Goal: Task Accomplishment & Management: Complete application form

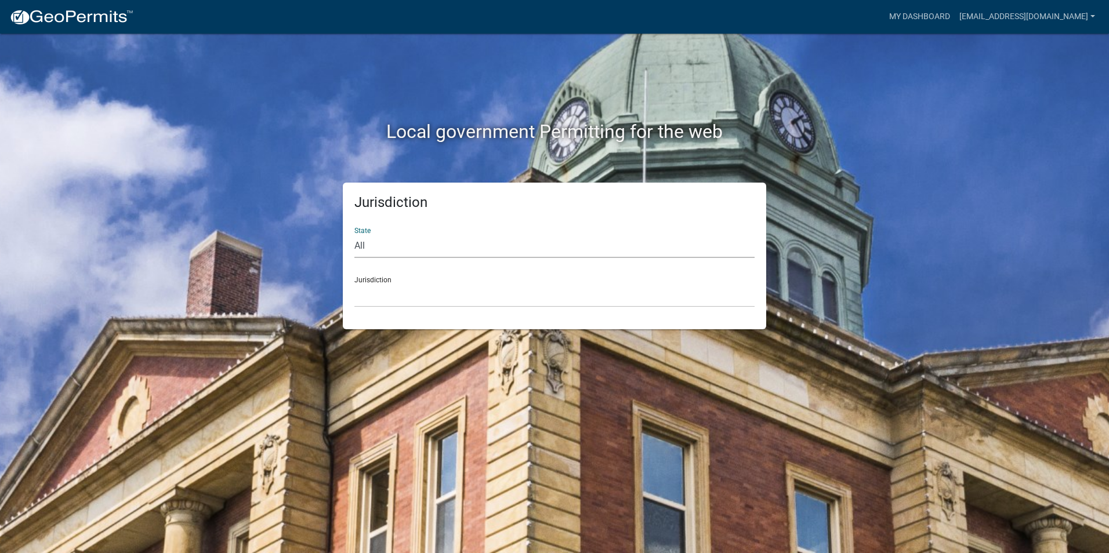
click at [384, 235] on select "All [US_STATE] [US_STATE] [US_STATE] [US_STATE] [US_STATE] [US_STATE] [US_STATE…" at bounding box center [554, 246] width 400 height 24
select select "[US_STATE]"
click at [354, 234] on select "All [US_STATE] [US_STATE] [US_STATE] [US_STATE] [US_STATE] [US_STATE] [US_STATE…" at bounding box center [554, 246] width 400 height 24
click at [415, 293] on select "Cook County, Georgia Crawford County, Georgia Gilmer County, Georgia Haralson C…" at bounding box center [554, 296] width 400 height 24
click at [404, 297] on select "Custer County, Colorado Cook County, Georgia Crawford County, Georgia Gilmer Co…" at bounding box center [554, 296] width 400 height 24
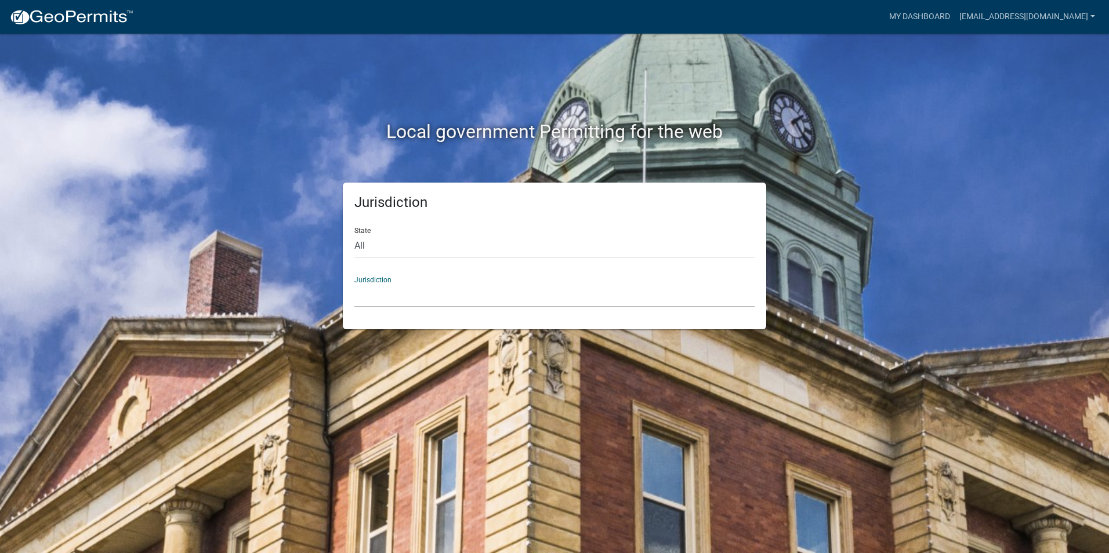
click at [381, 296] on select "Custer County, Colorado Cook County, Georgia Crawford County, Georgia Gilmer Co…" at bounding box center [554, 296] width 400 height 24
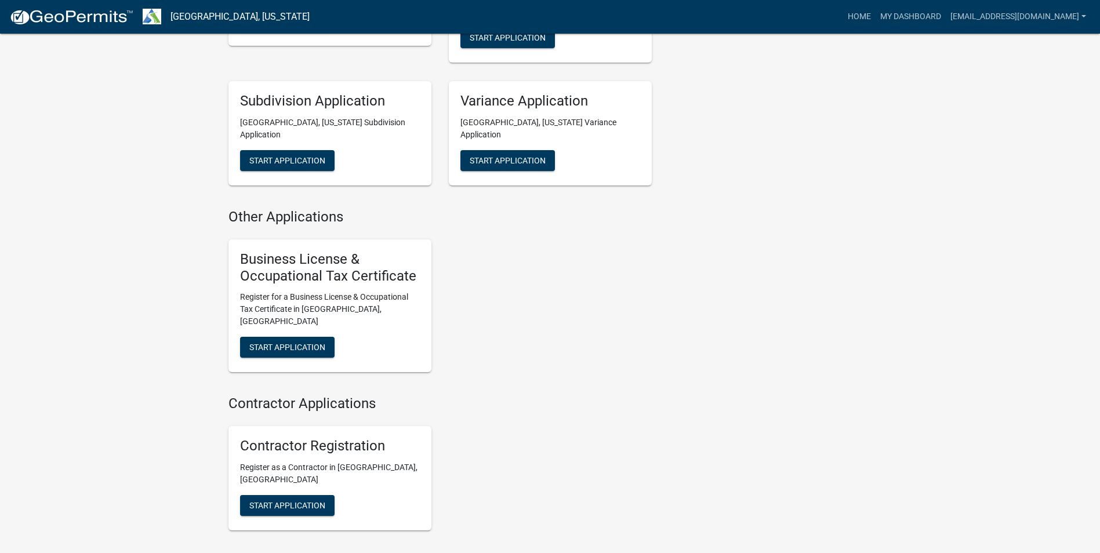
scroll to position [833, 0]
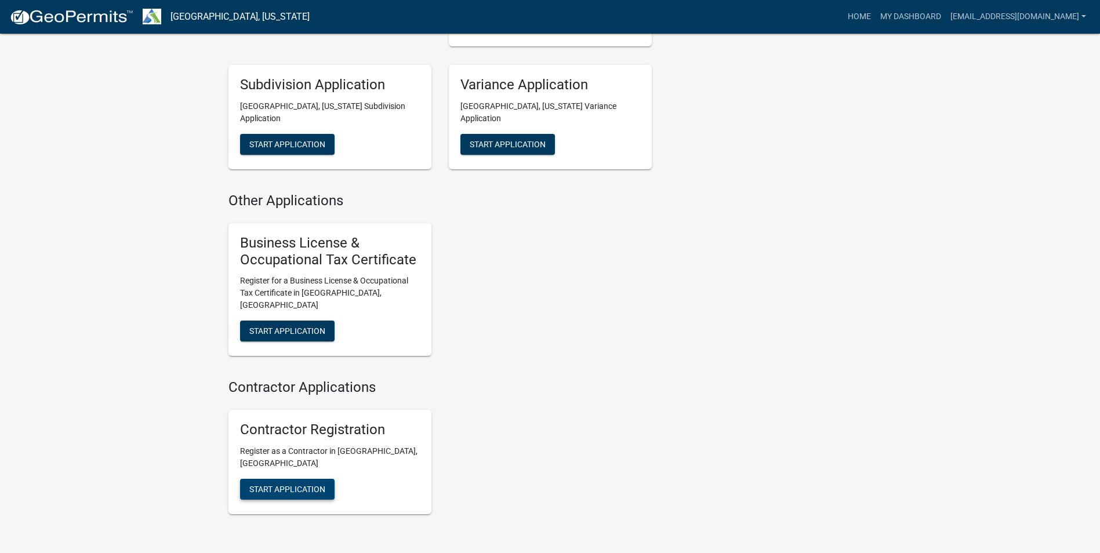
click at [267, 485] on span "Start Application" at bounding box center [287, 489] width 76 height 9
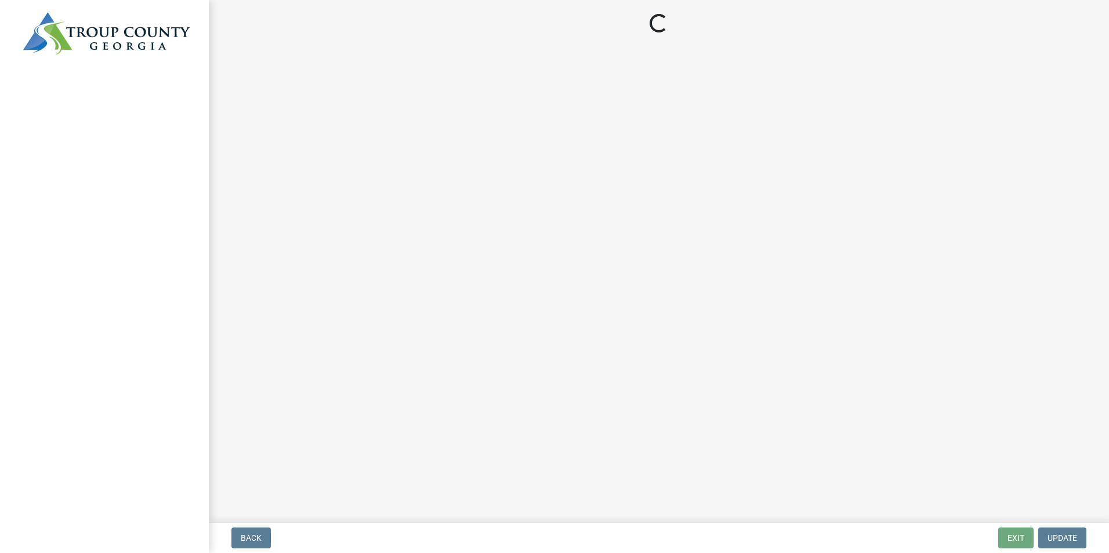
select select "GA"
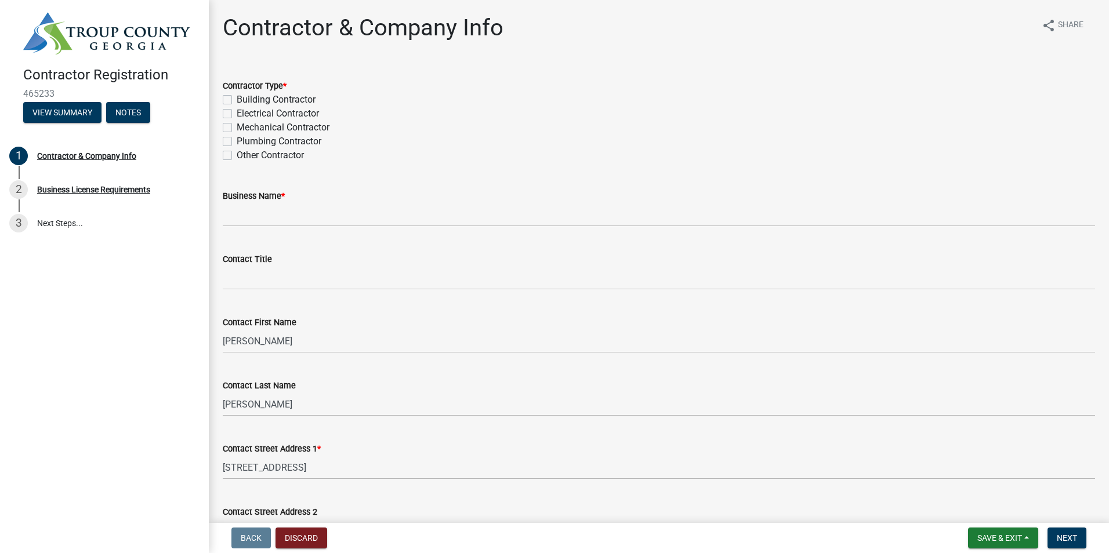
click at [237, 101] on label "Building Contractor" at bounding box center [276, 100] width 79 height 14
click at [237, 100] on input "Building Contractor" at bounding box center [241, 97] width 8 height 8
checkbox input "true"
checkbox input "false"
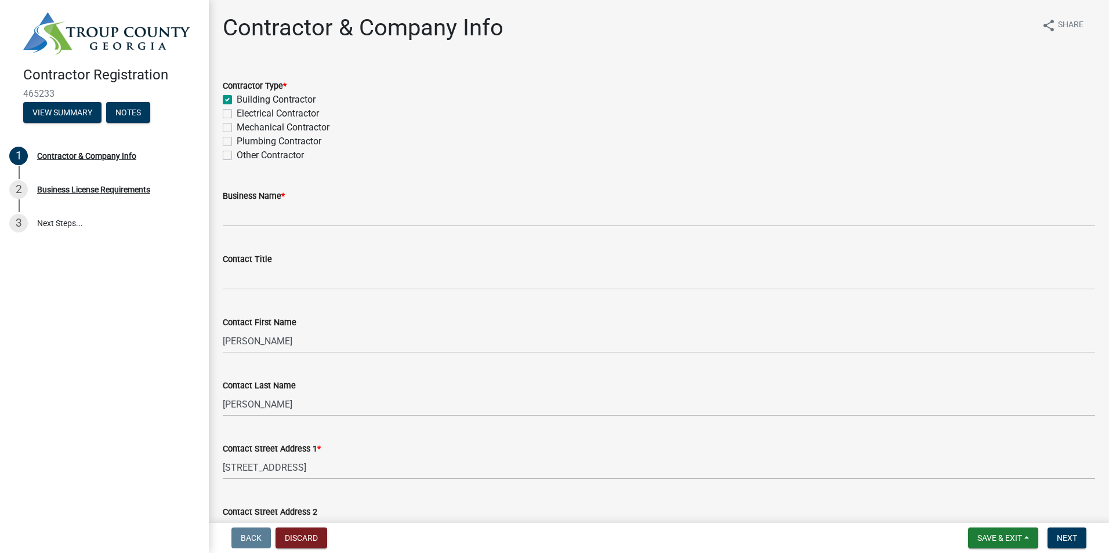
checkbox input "false"
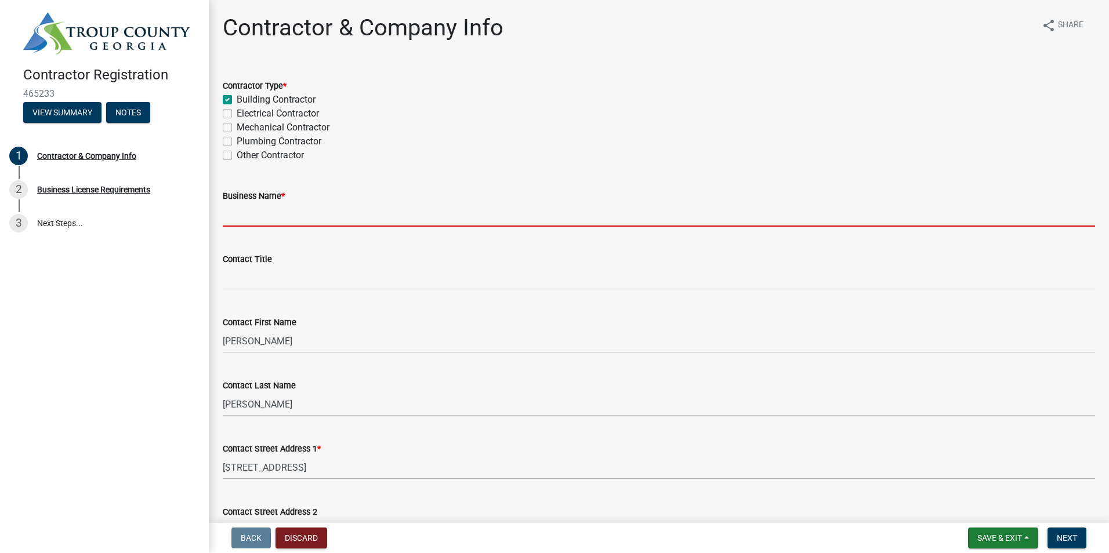
click at [272, 215] on input "Business Name *" at bounding box center [659, 215] width 872 height 24
type input "Primerca Construction LLC"
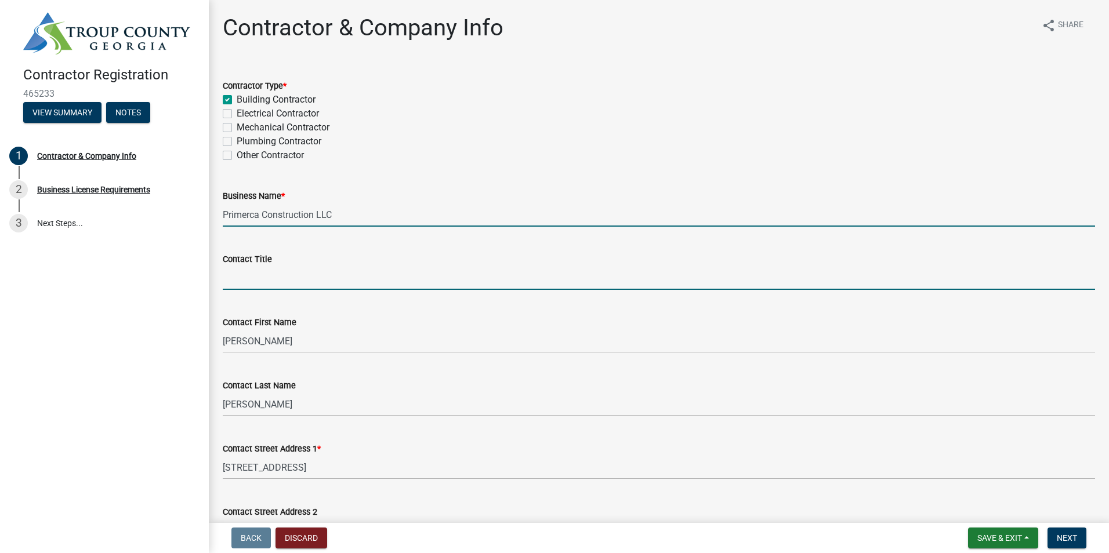
click at [262, 283] on input "Contact Title" at bounding box center [659, 278] width 872 height 24
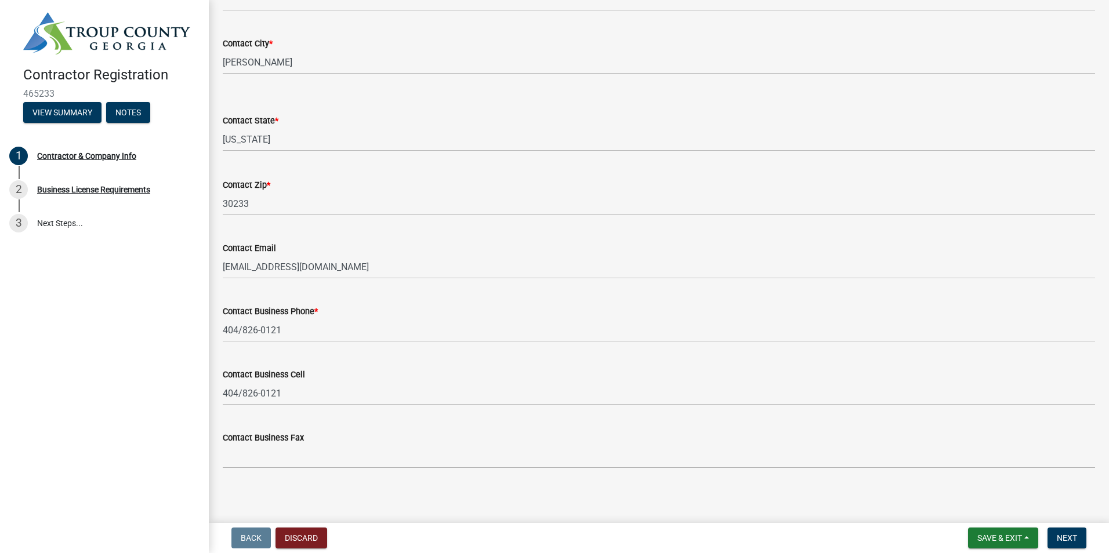
scroll to position [536, 0]
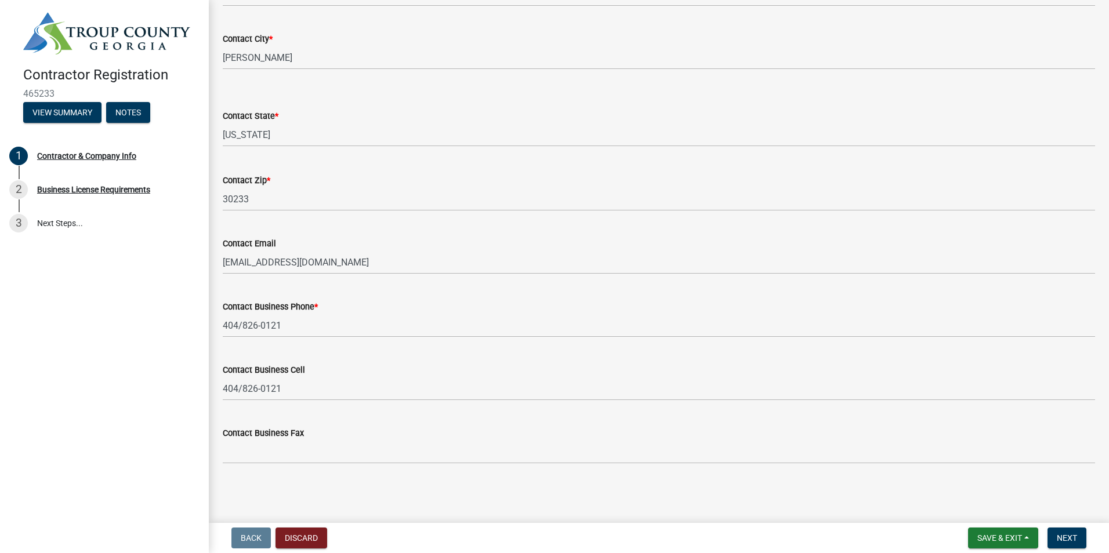
type input "Owner"
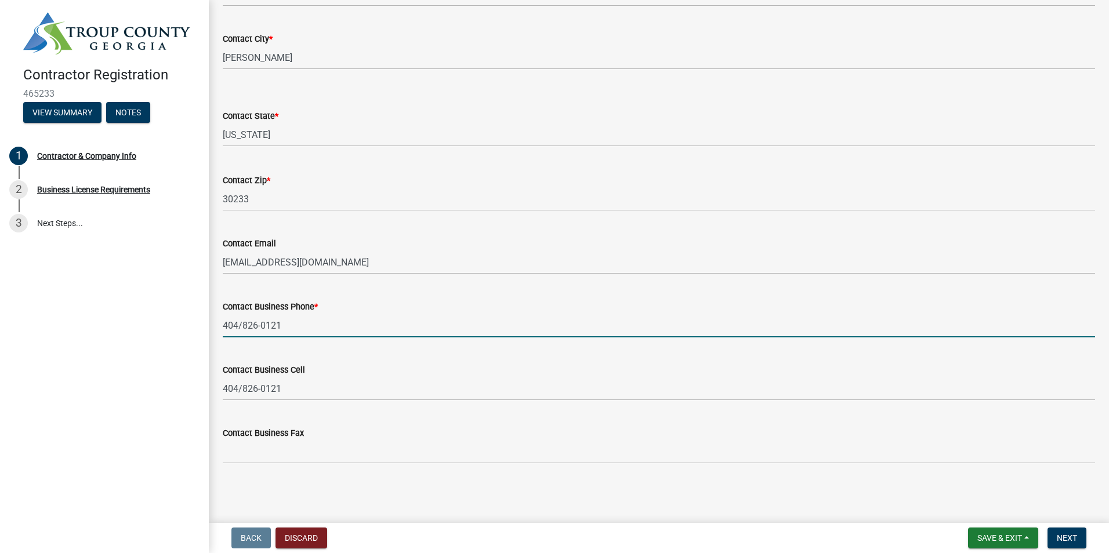
click at [242, 327] on input "404/826-0121" at bounding box center [659, 326] width 872 height 24
type input "404-826-0121"
click at [276, 392] on wm-data-entity-input "Contact Business Cell 404/826-0121" at bounding box center [659, 378] width 872 height 63
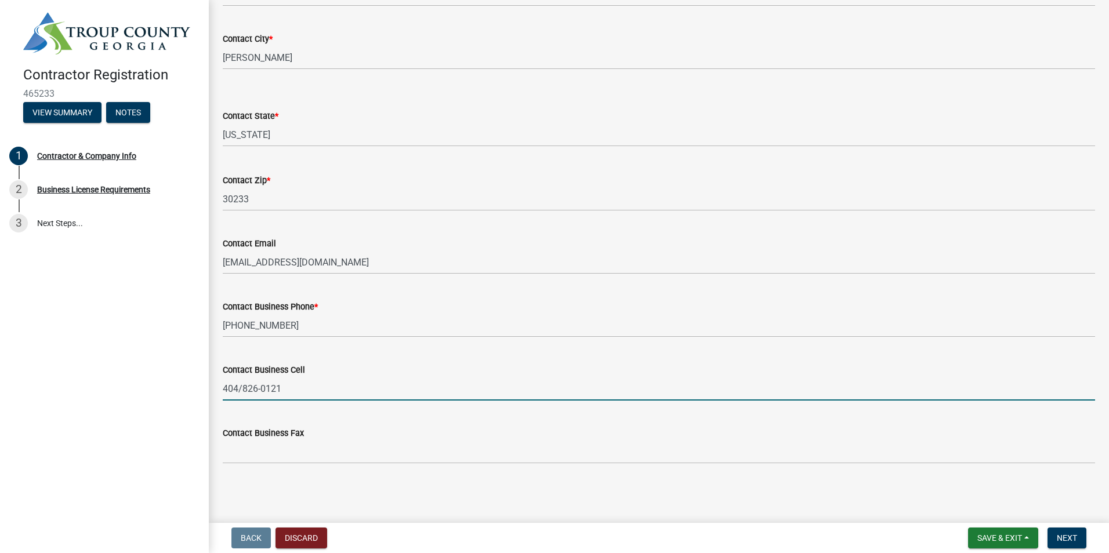
click at [240, 388] on input "404/826-0121" at bounding box center [659, 389] width 872 height 24
click at [245, 388] on input "404/826-0121" at bounding box center [659, 389] width 872 height 24
type input "404-826-0121"
click at [998, 542] on span "Save & Exit" at bounding box center [999, 537] width 45 height 9
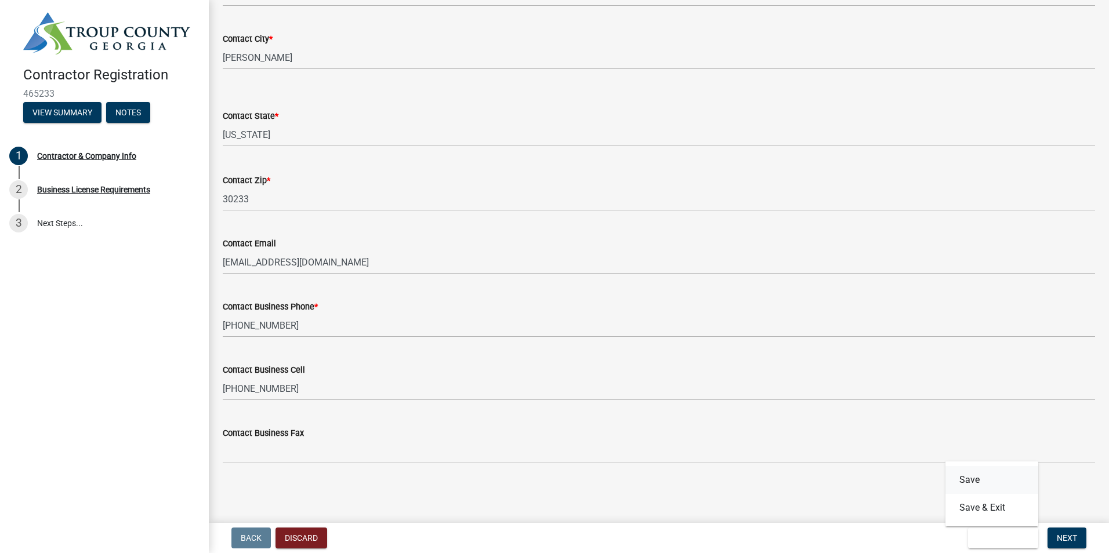
click at [986, 475] on button "Save" at bounding box center [991, 480] width 93 height 28
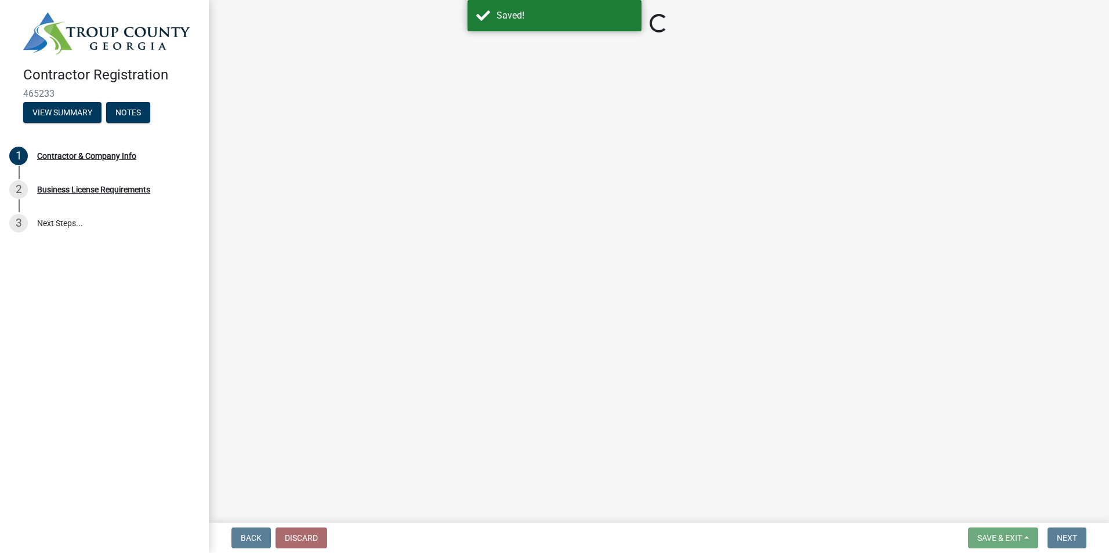
select select "GA"
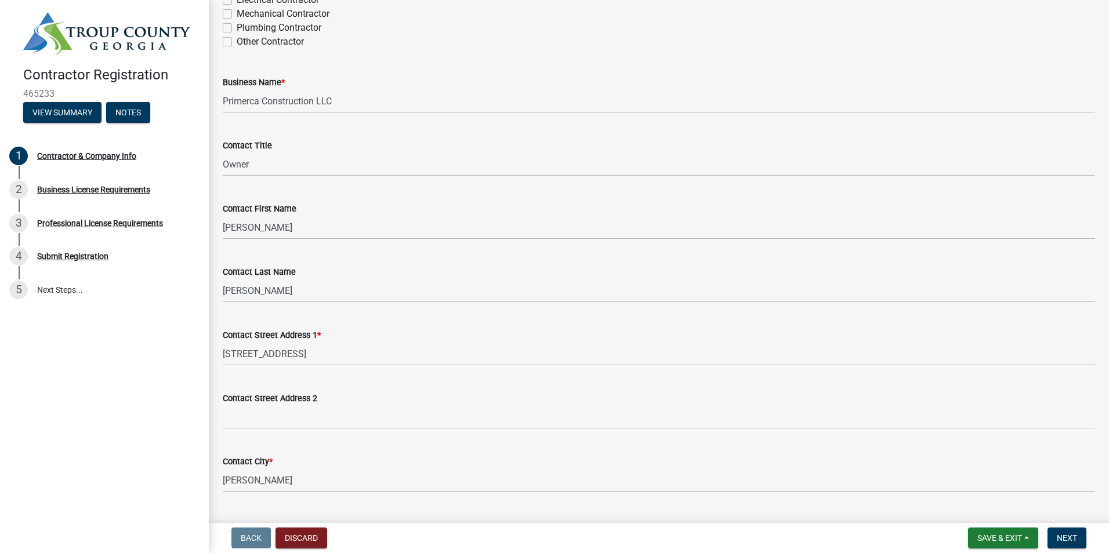
scroll to position [116, 0]
click at [988, 543] on button "Save & Exit" at bounding box center [1003, 538] width 70 height 21
click at [977, 510] on button "Save & Exit" at bounding box center [991, 508] width 93 height 28
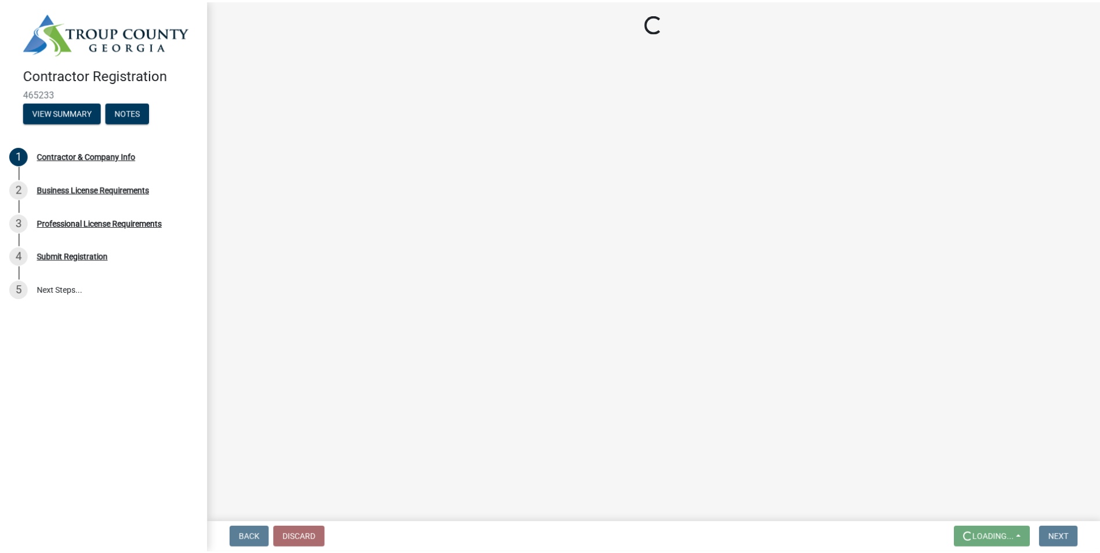
scroll to position [0, 0]
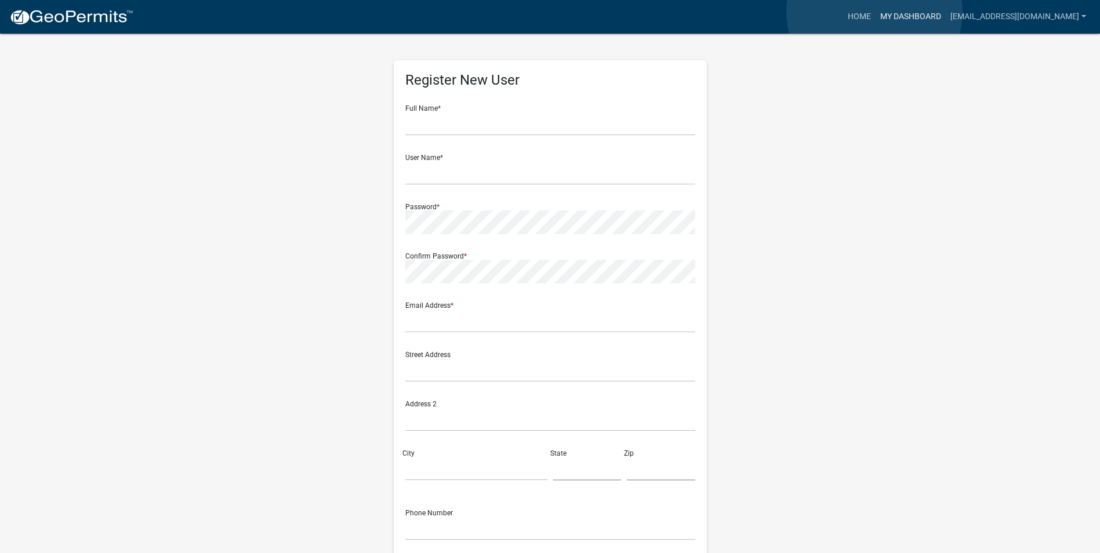
click at [875, 12] on link "My Dashboard" at bounding box center [910, 17] width 70 height 22
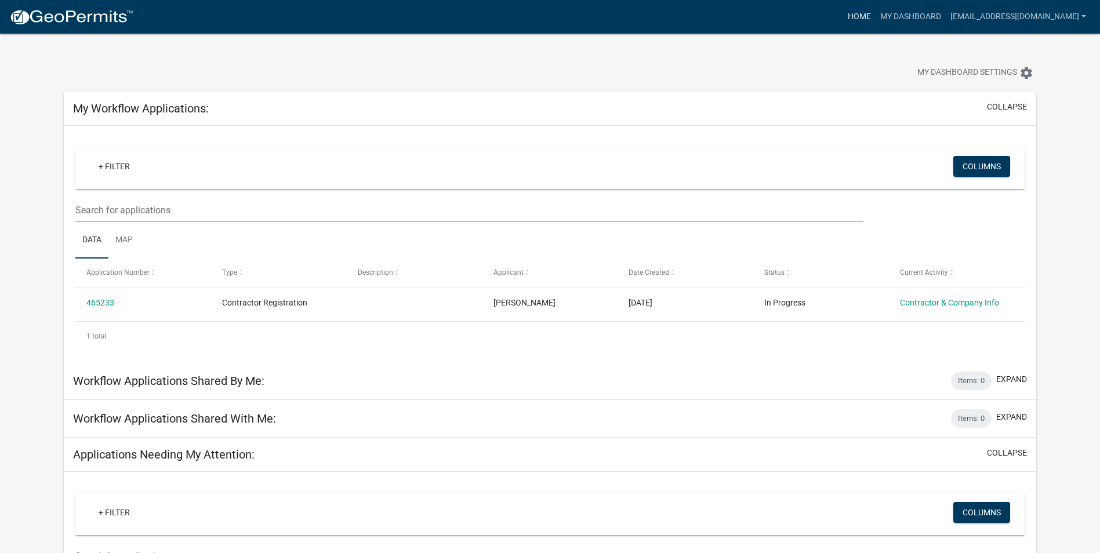
click at [843, 18] on link "Home" at bounding box center [859, 17] width 32 height 22
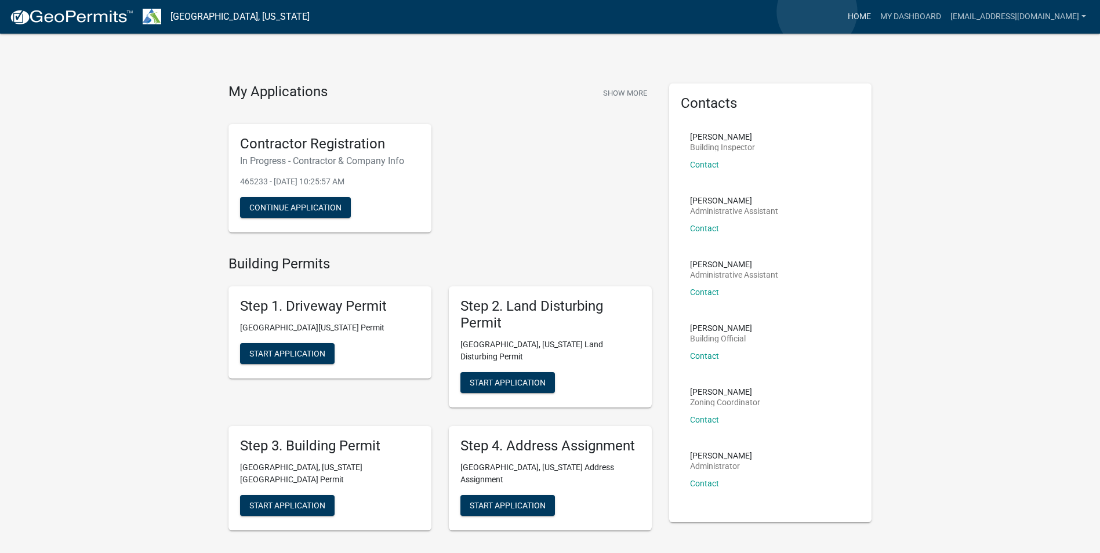
click at [843, 12] on link "Home" at bounding box center [859, 17] width 32 height 22
click at [875, 13] on link "My Dashboard" at bounding box center [910, 17] width 70 height 22
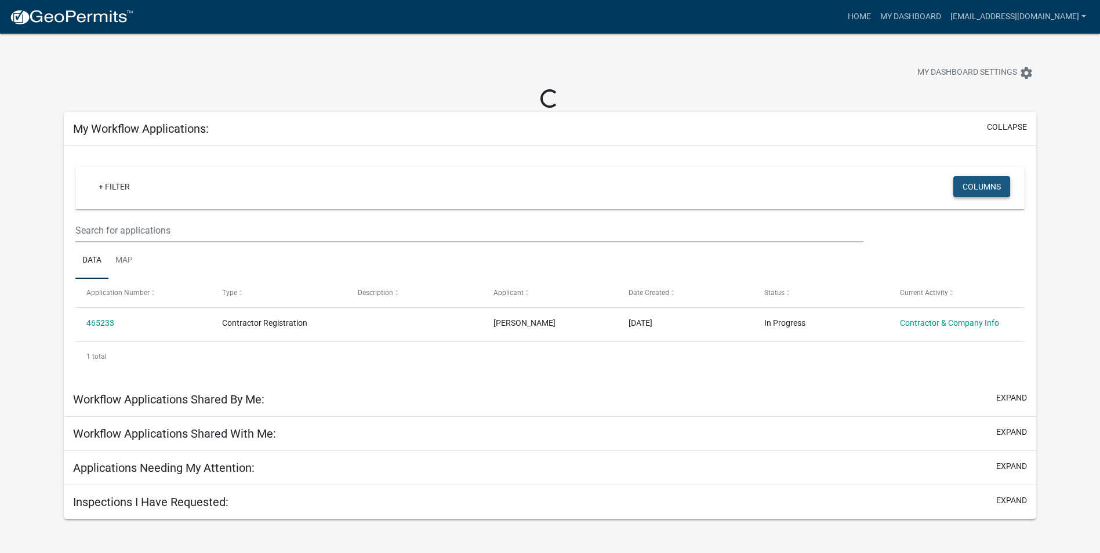
click at [978, 189] on button "Columns" at bounding box center [981, 186] width 57 height 21
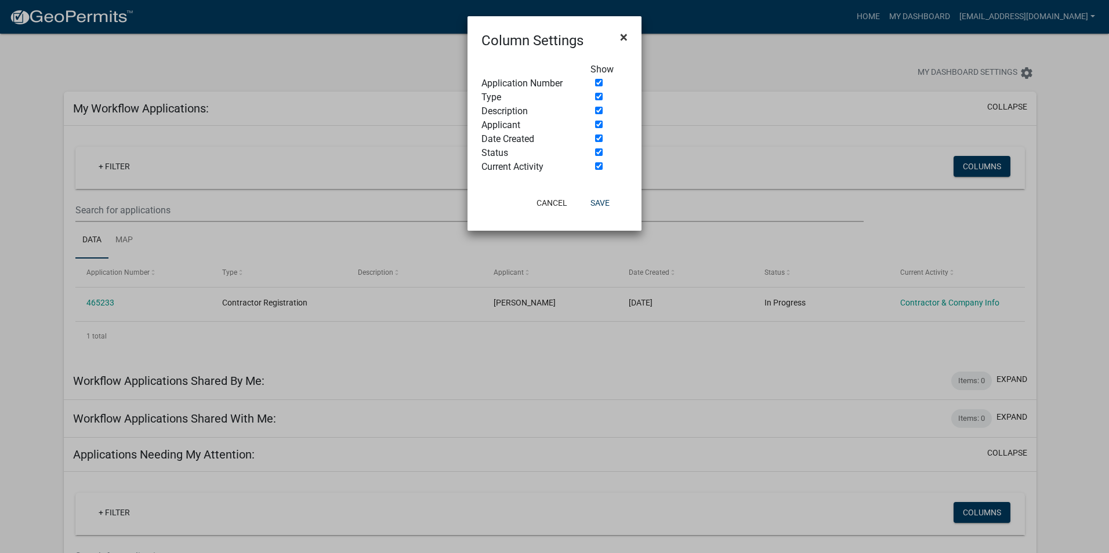
click at [626, 38] on span "×" at bounding box center [624, 37] width 8 height 16
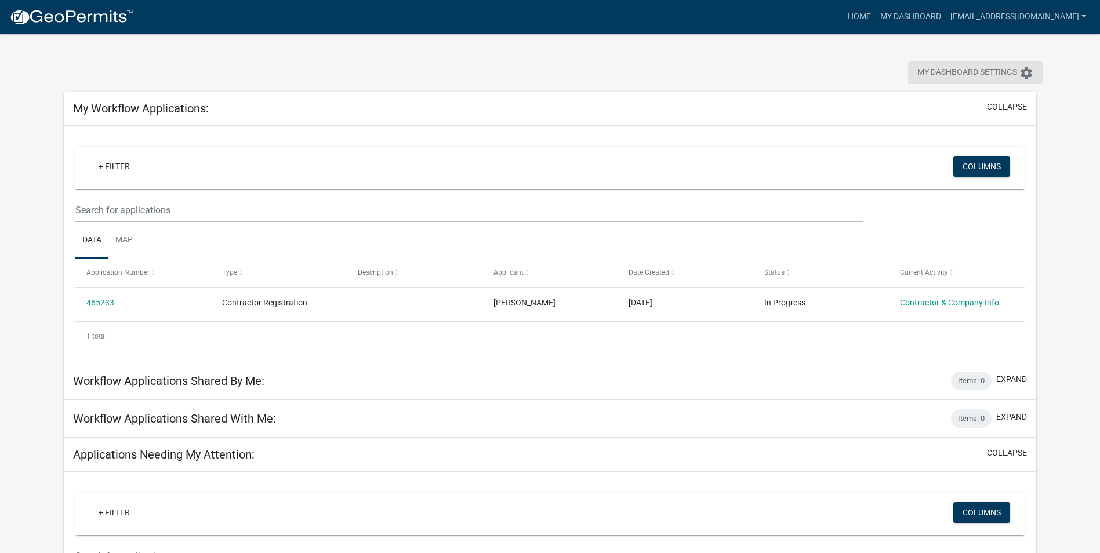
click at [973, 68] on span "My Dashboard Settings" at bounding box center [967, 73] width 100 height 14
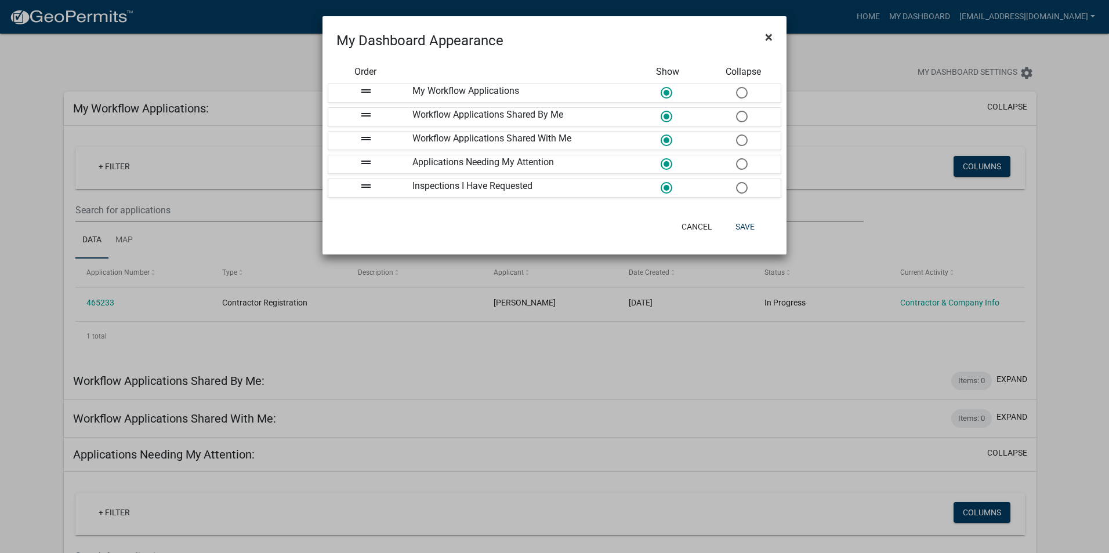
click at [772, 35] on button "×" at bounding box center [768, 37] width 26 height 32
